Goal: Transaction & Acquisition: Purchase product/service

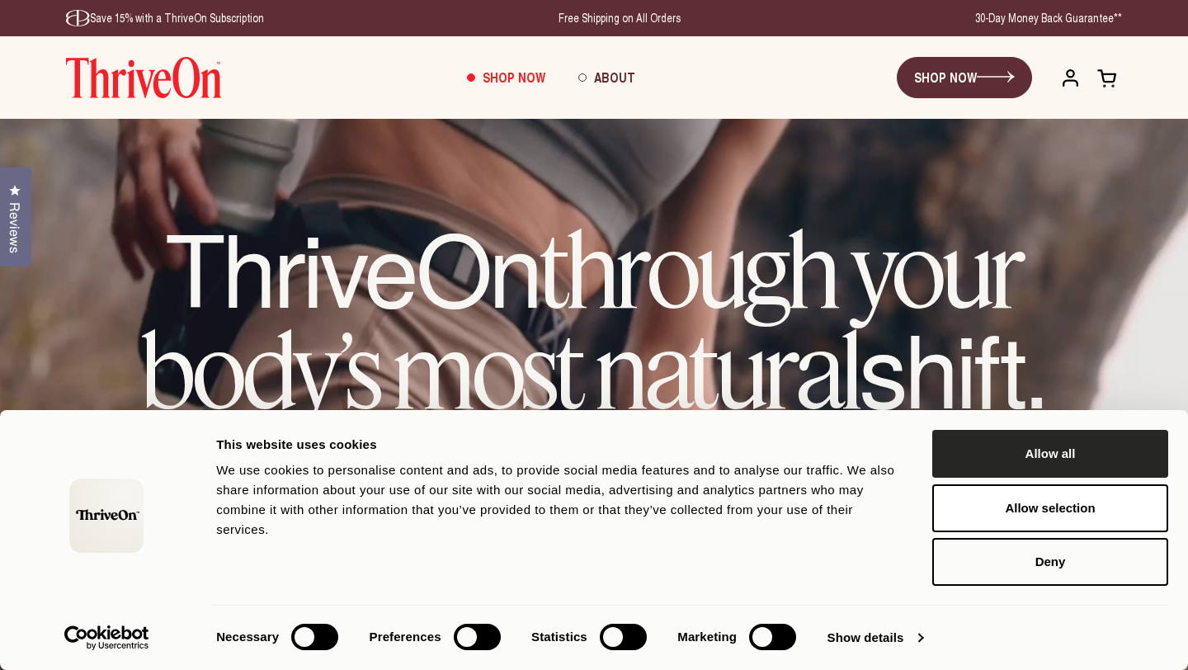
click at [1033, 462] on button "Allow all" at bounding box center [1050, 454] width 236 height 48
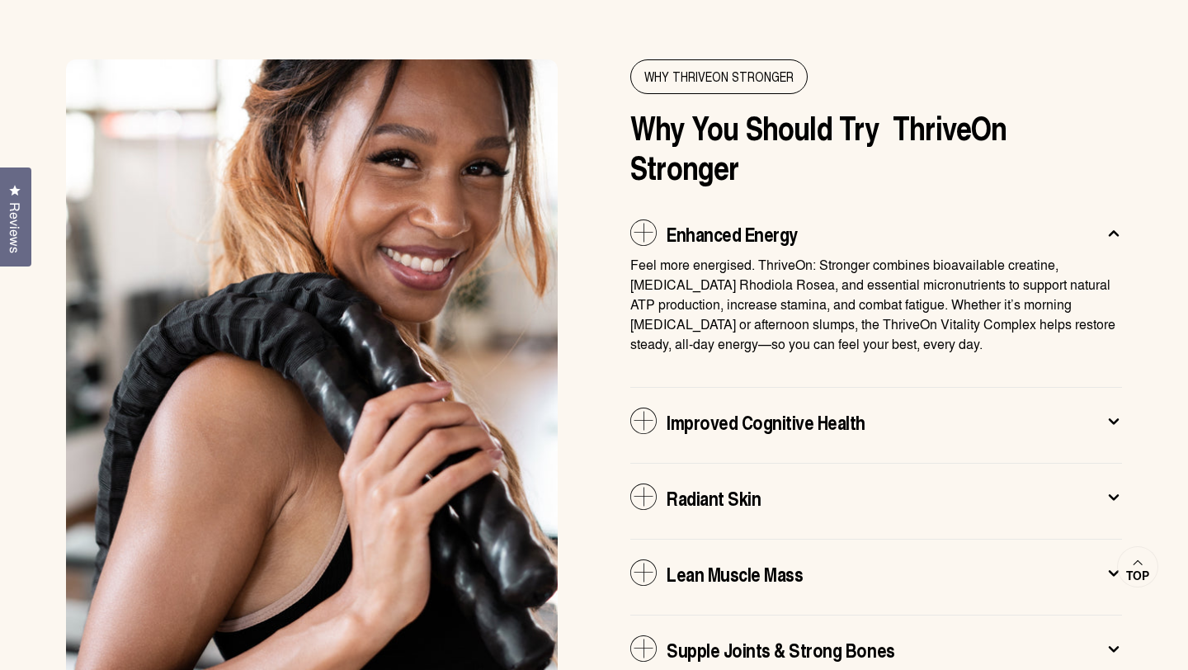
scroll to position [3346, 0]
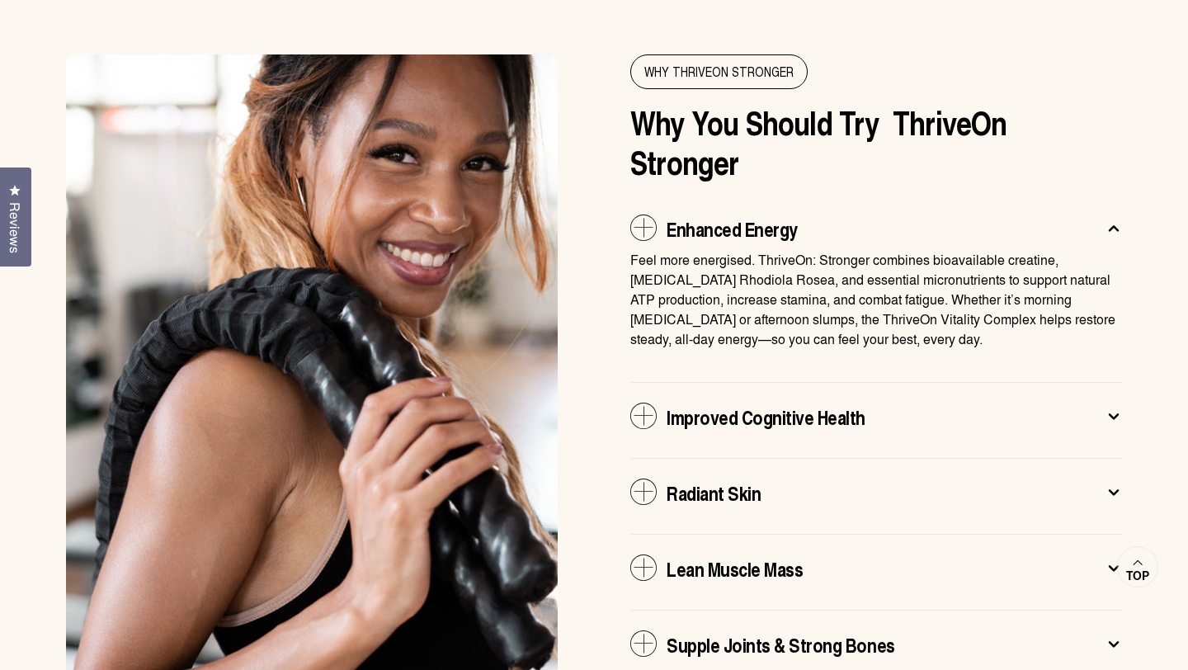
click at [638, 403] on icon at bounding box center [643, 416] width 26 height 26
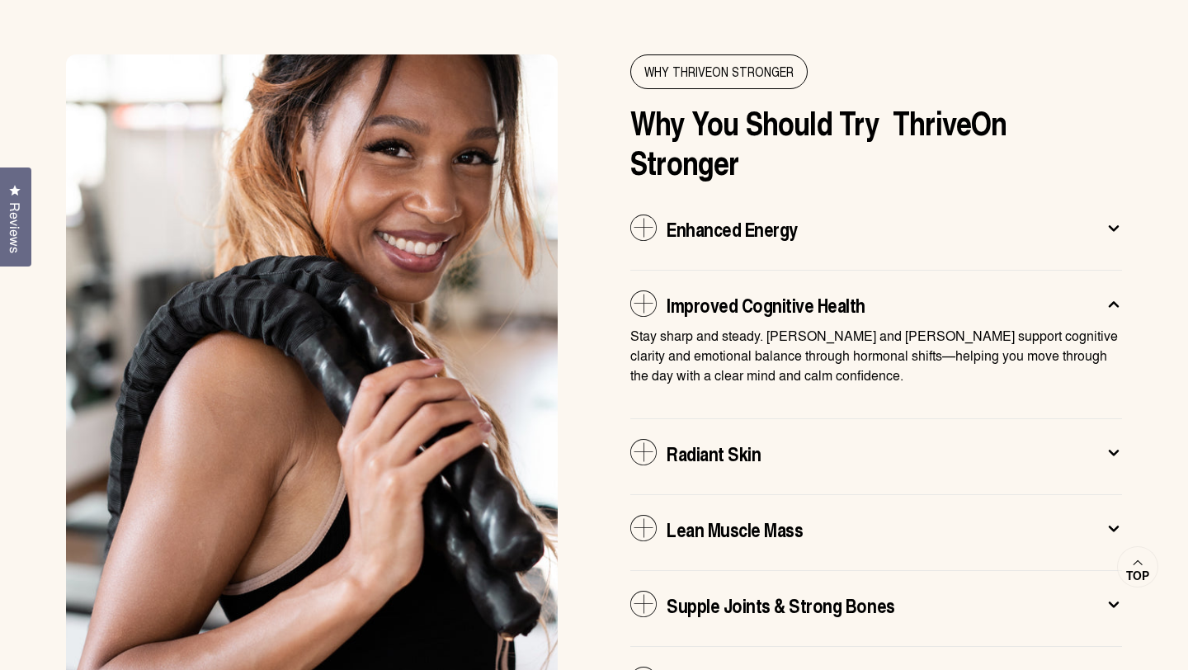
click at [637, 439] on icon at bounding box center [643, 452] width 26 height 27
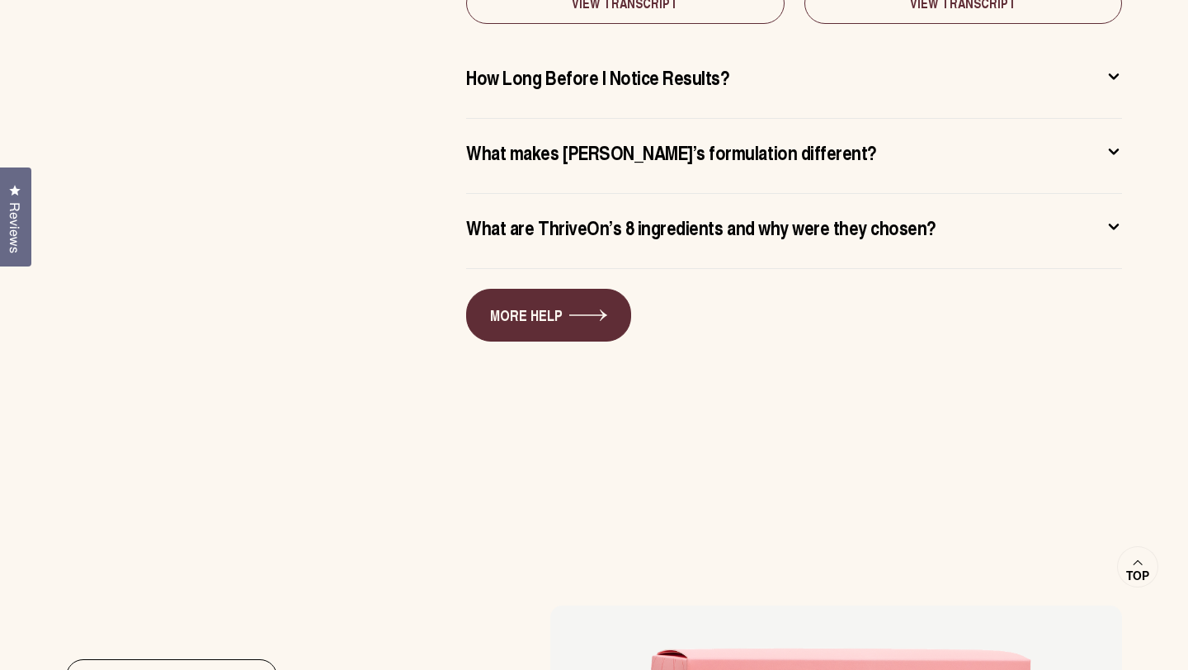
scroll to position [9123, 0]
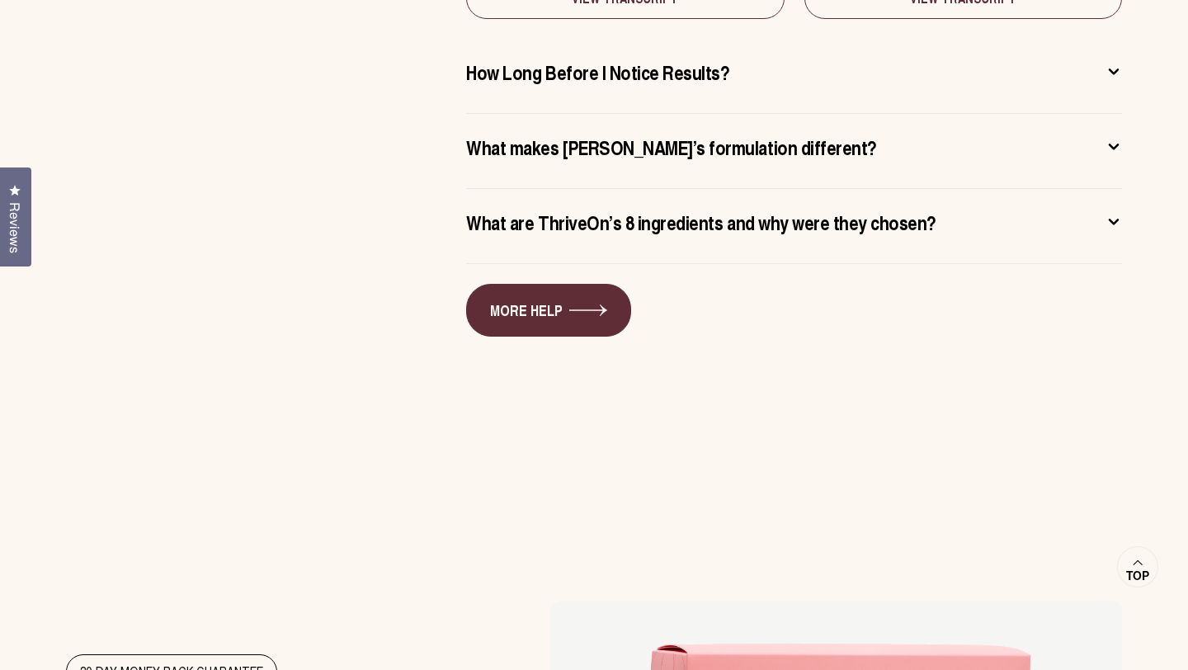
click at [1110, 220] on icon at bounding box center [1114, 222] width 8 height 4
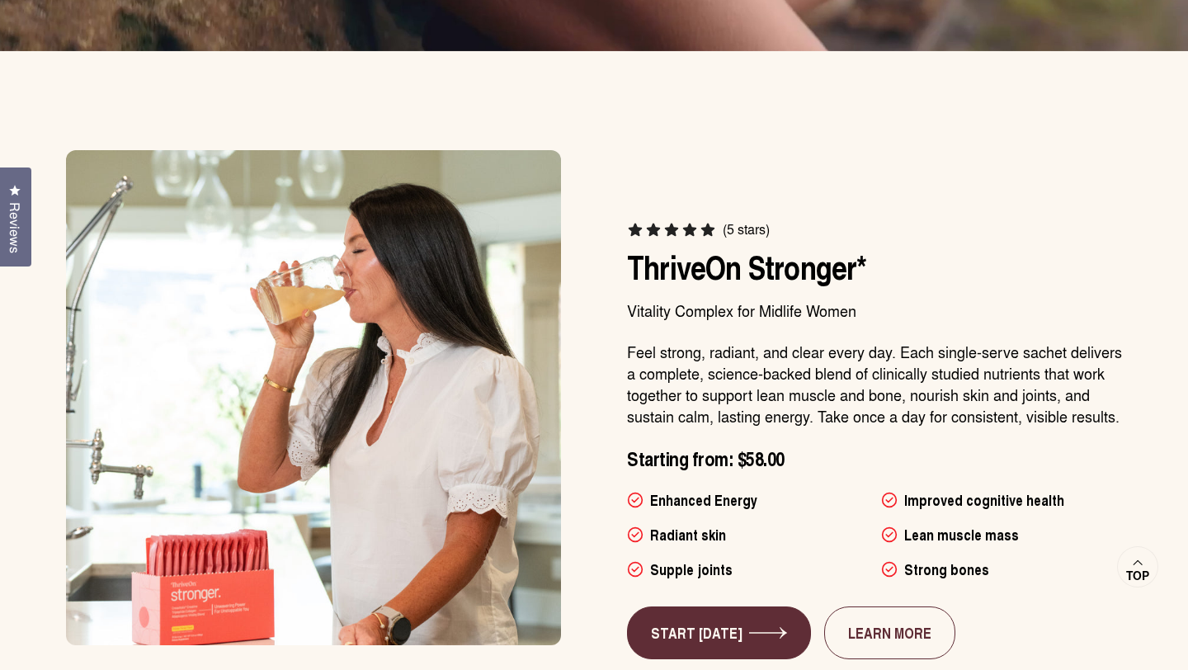
scroll to position [744, 0]
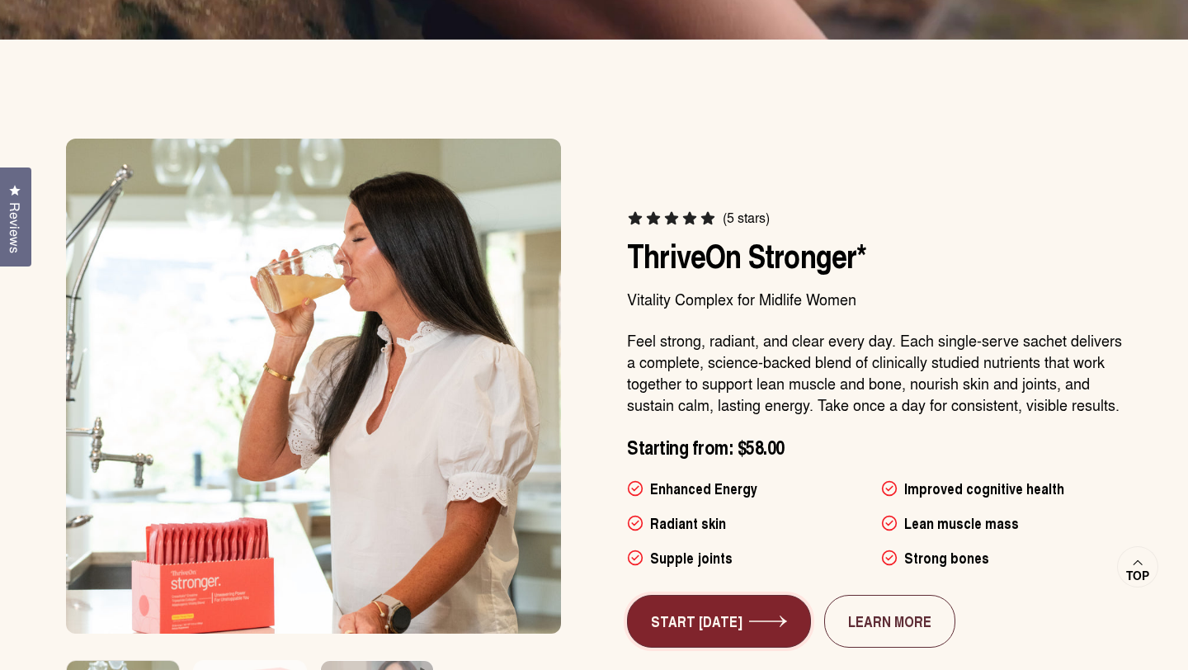
click at [682, 622] on link "START [DATE]" at bounding box center [719, 621] width 184 height 53
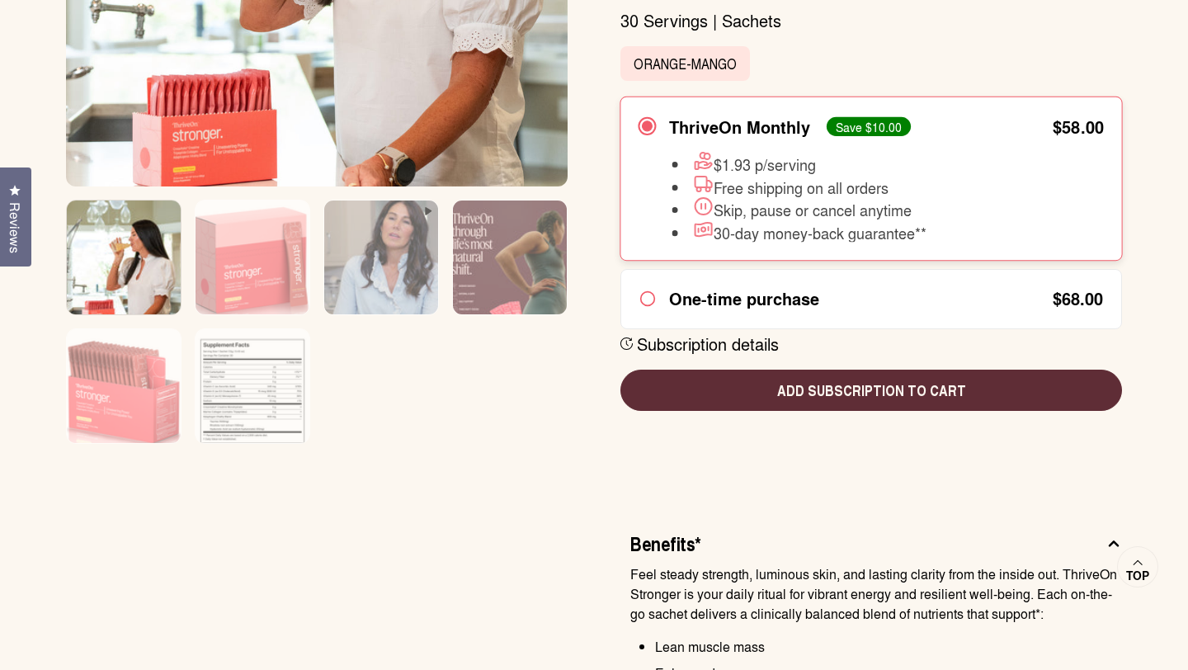
scroll to position [550, 0]
